Goal: Information Seeking & Learning: Understand process/instructions

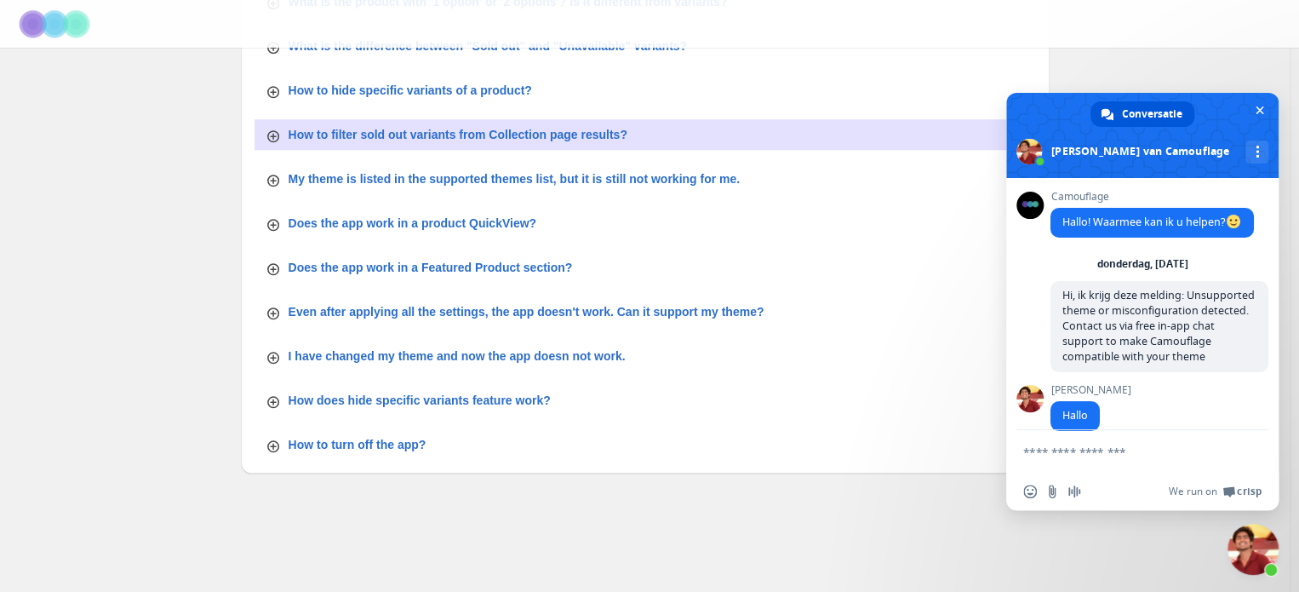
scroll to position [14095, 0]
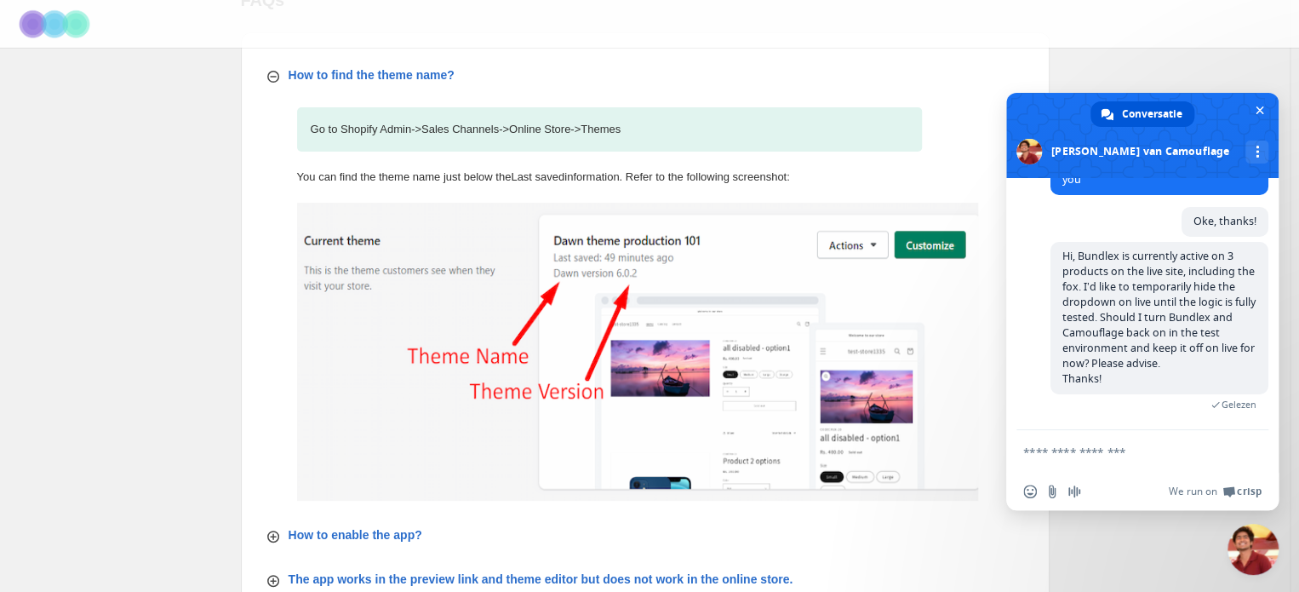
scroll to position [13510, 0]
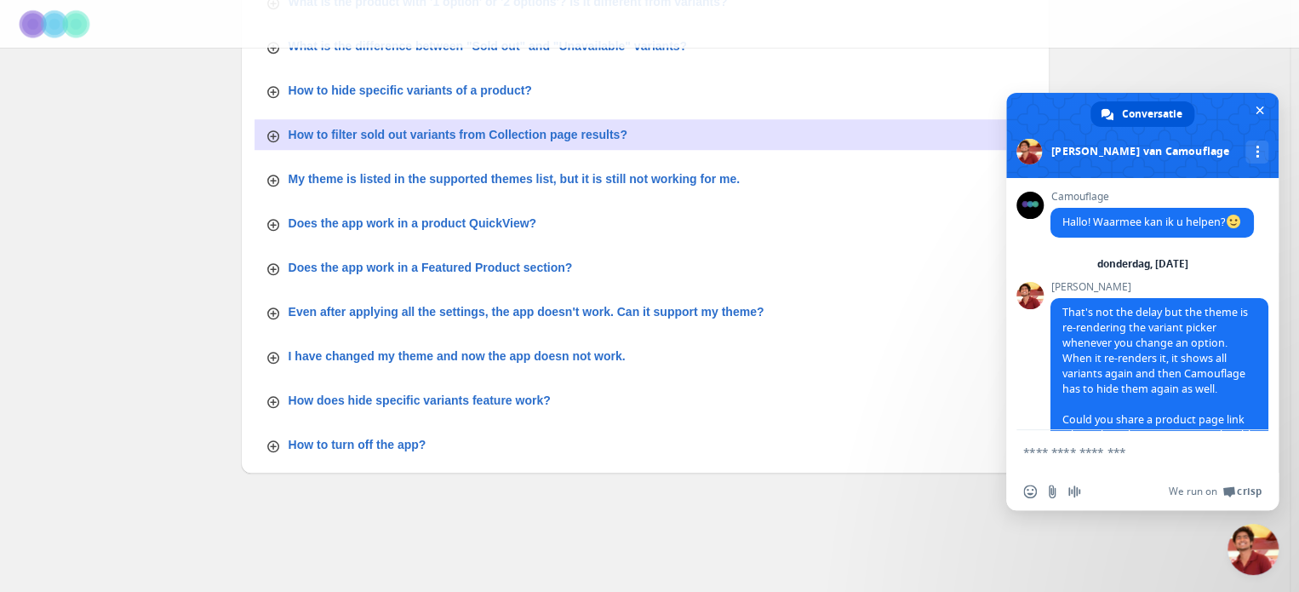
scroll to position [13510, 0]
